Goal: Communication & Community: Answer question/provide support

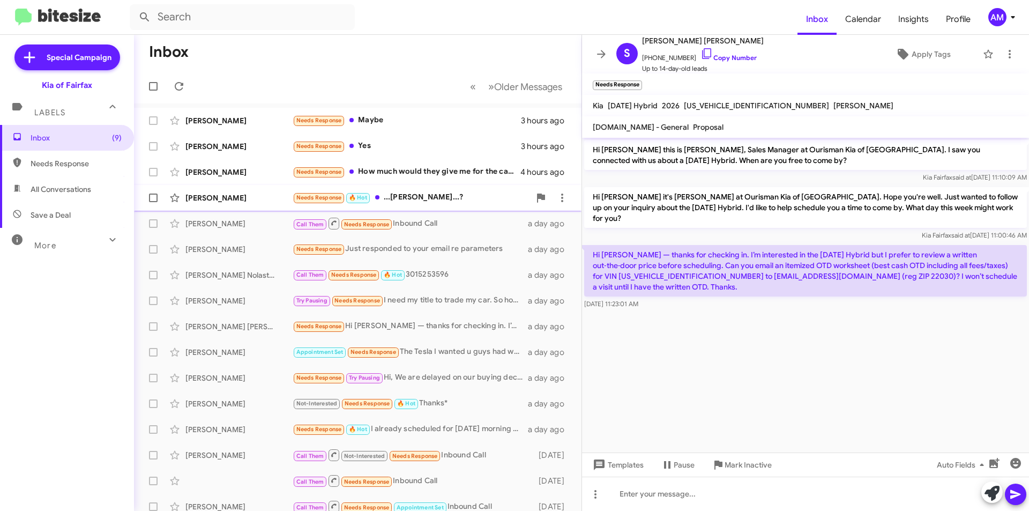
click at [392, 196] on div "Needs Response 🔥 Hot ...[PERSON_NAME]...?" at bounding box center [411, 197] width 237 height 12
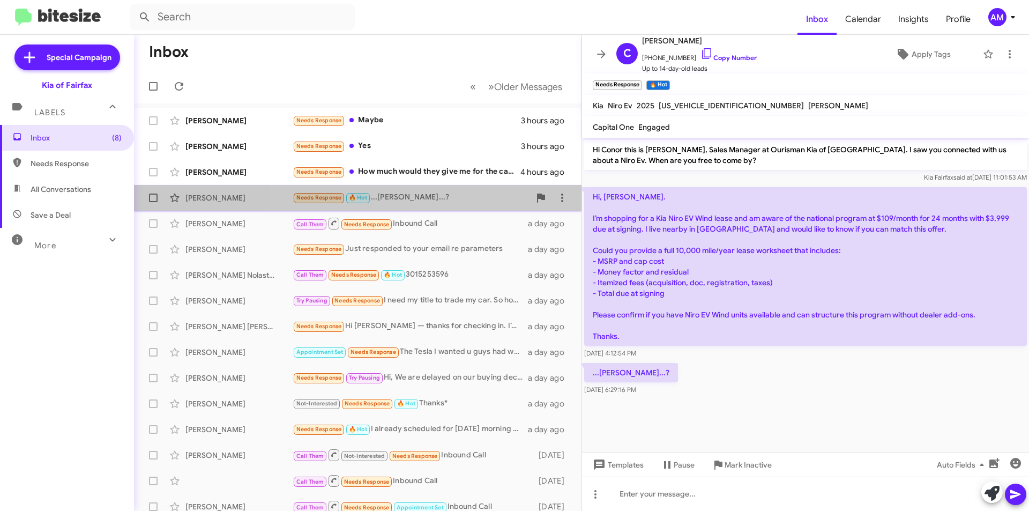
click at [459, 185] on span "[PERSON_NAME] Needs Response 🔥 Hot ...[PERSON_NAME]...? 20 hours ago" at bounding box center [357, 198] width 447 height 26
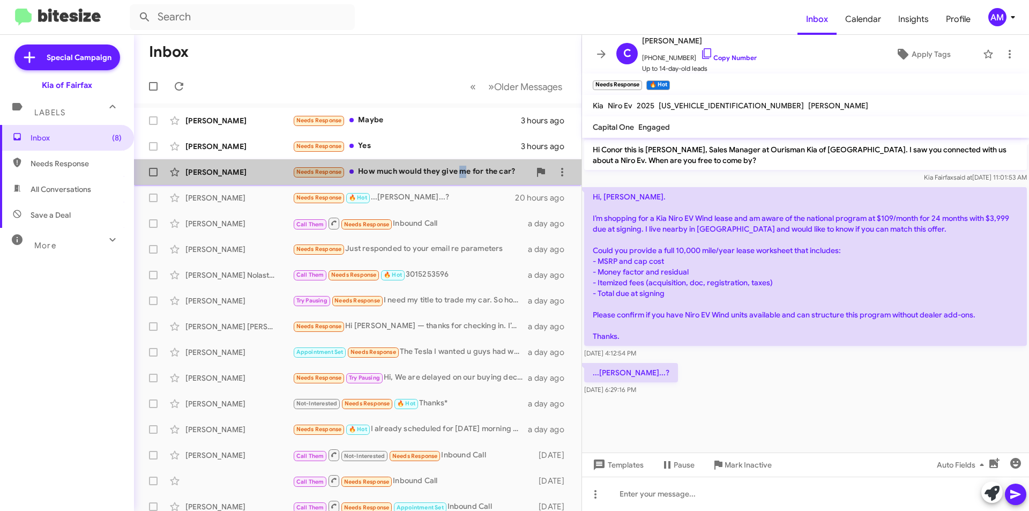
click at [461, 169] on div "Needs Response How much would they give me for the car?" at bounding box center [411, 172] width 237 height 12
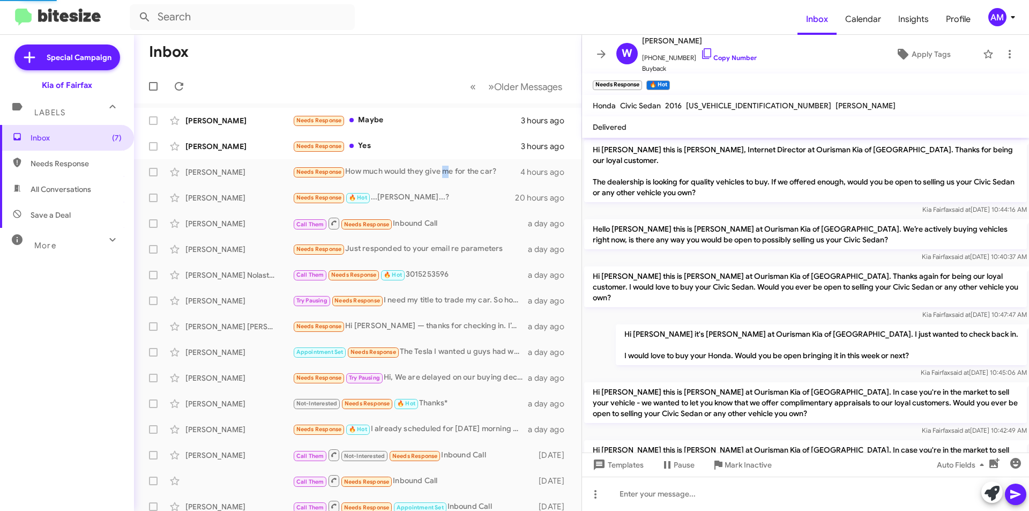
scroll to position [166, 0]
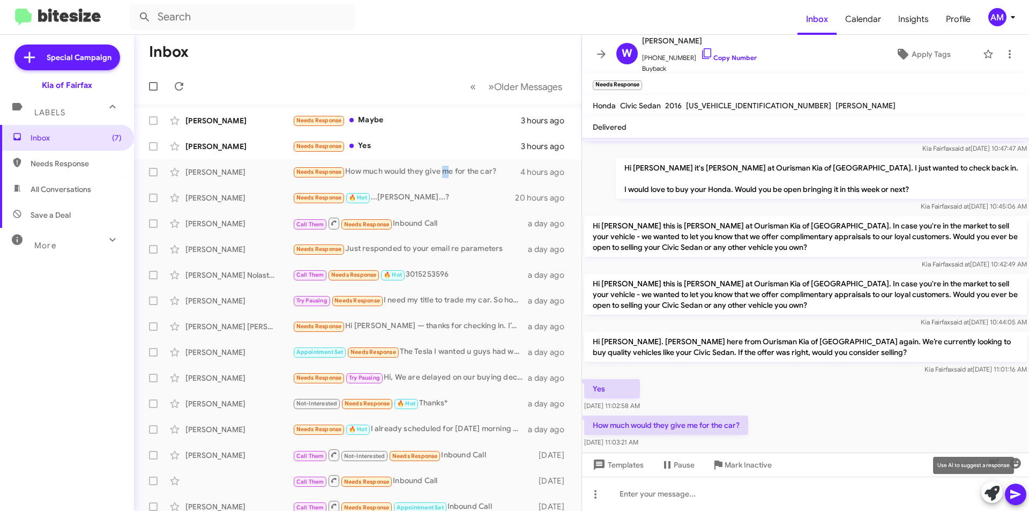
click at [991, 498] on icon at bounding box center [991, 493] width 15 height 15
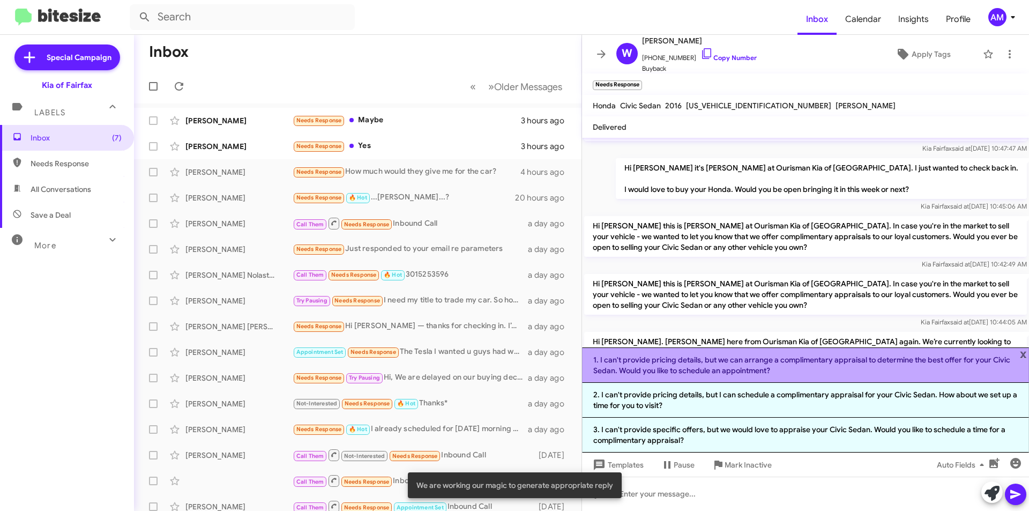
click at [685, 360] on li "1. I can't provide pricing details, but we can arrange a complimentary appraisa…" at bounding box center [805, 364] width 447 height 35
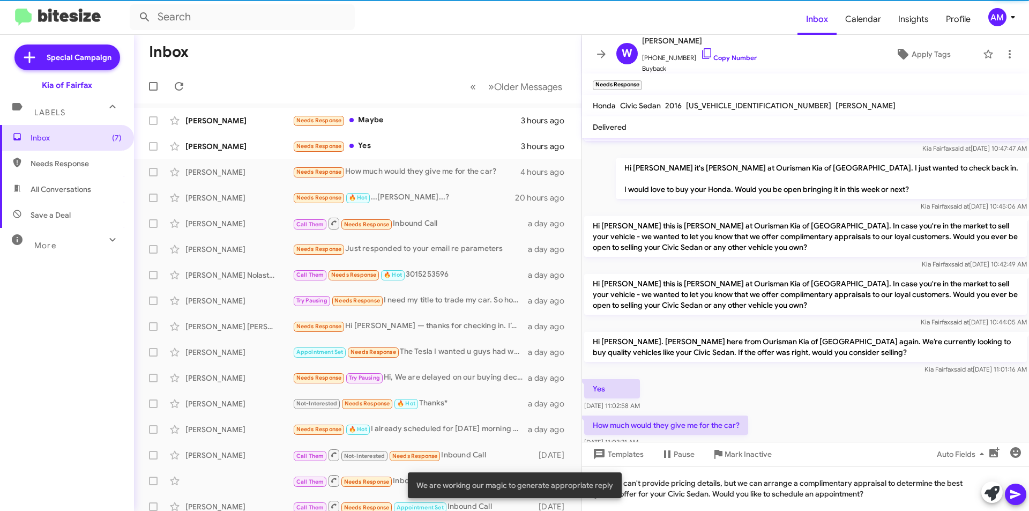
click at [1017, 491] on icon at bounding box center [1015, 494] width 13 height 13
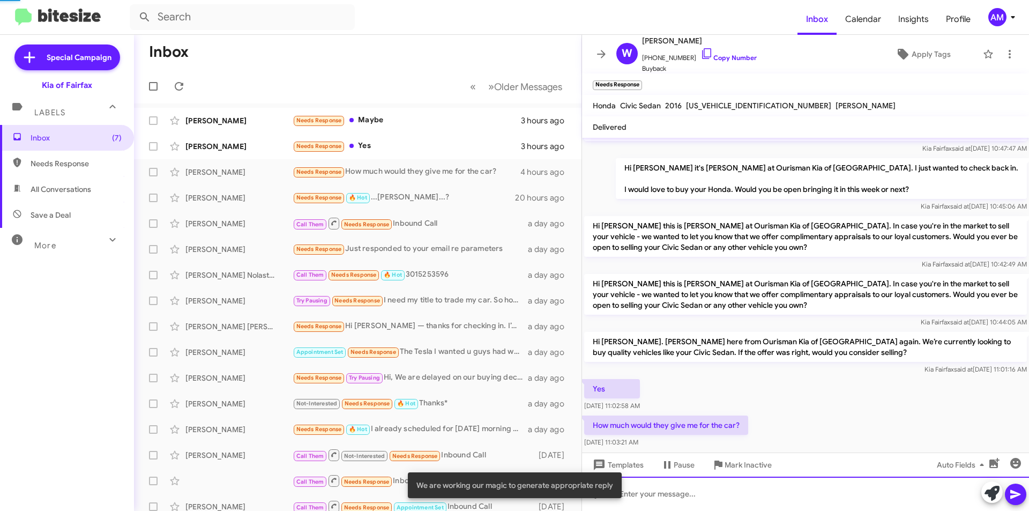
scroll to position [0, 0]
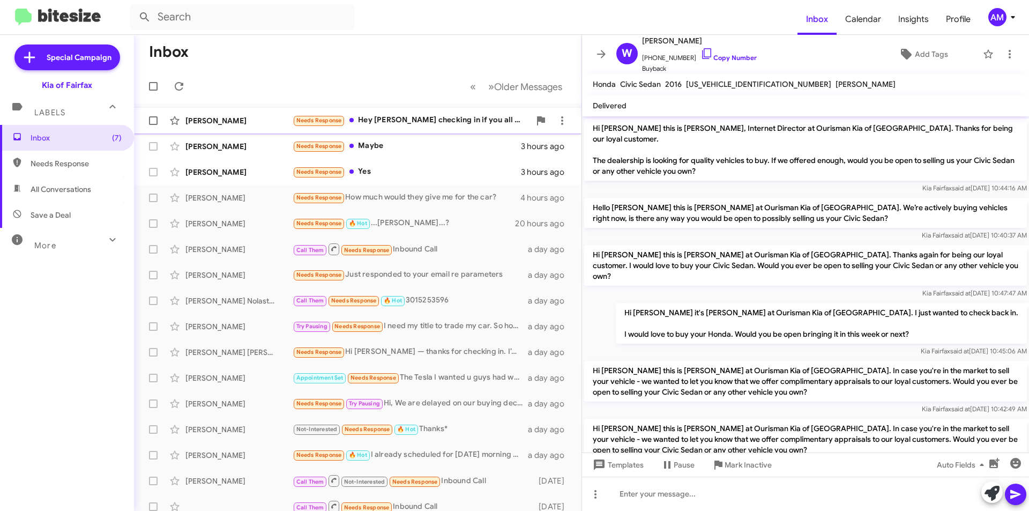
click at [444, 127] on div "[PERSON_NAME] Needs Response Hey [PERSON_NAME] checking in if you all have a mo…" at bounding box center [358, 120] width 430 height 21
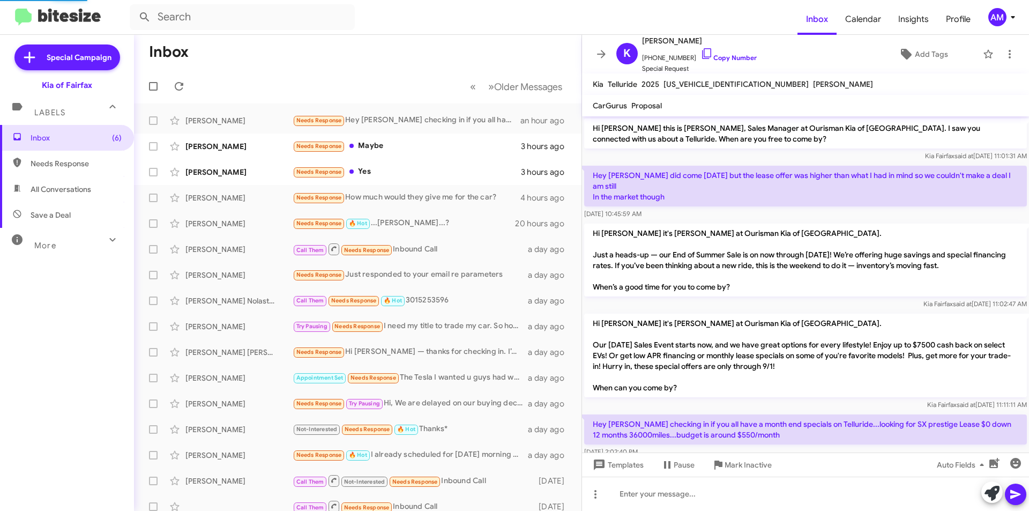
scroll to position [20, 0]
